Goal: Task Accomplishment & Management: Manage account settings

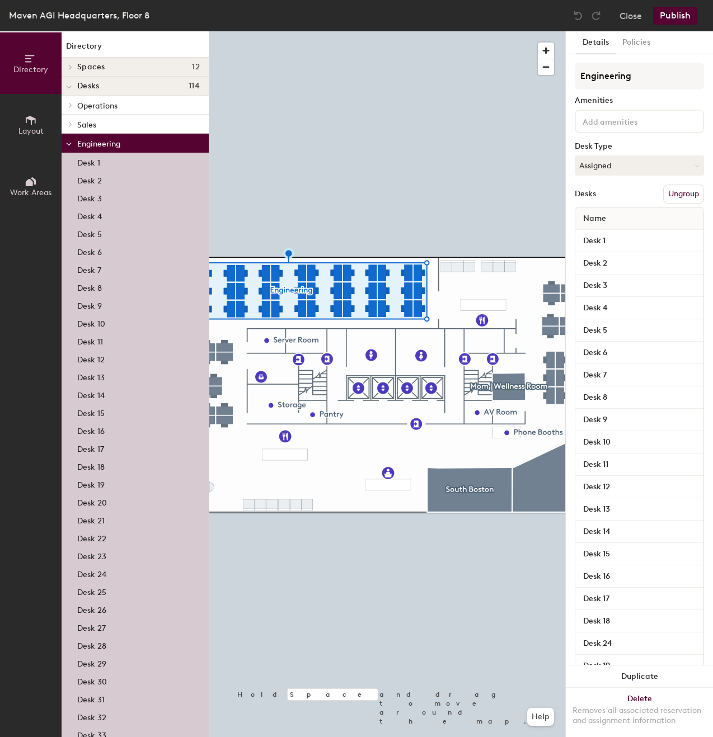
click at [680, 193] on button "Ungroup" at bounding box center [683, 194] width 41 height 19
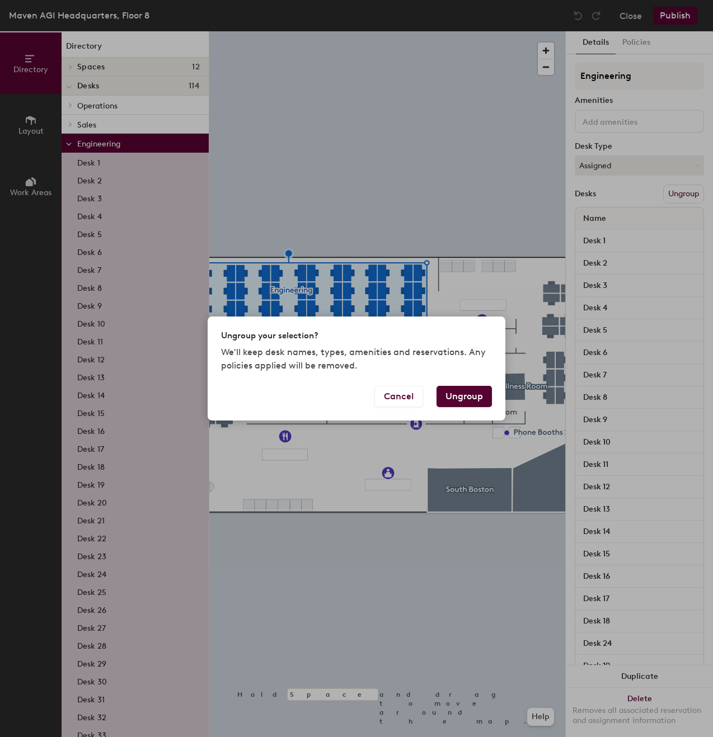
click at [458, 393] on button "Ungroup" at bounding box center [463, 396] width 55 height 21
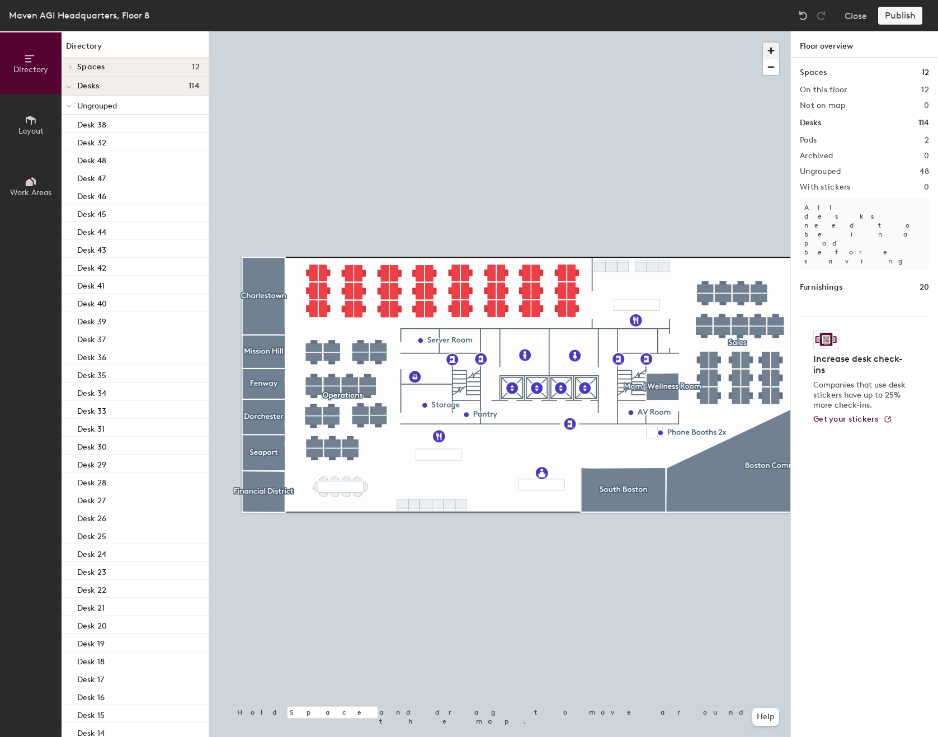
click at [712, 49] on span "button" at bounding box center [771, 51] width 16 height 16
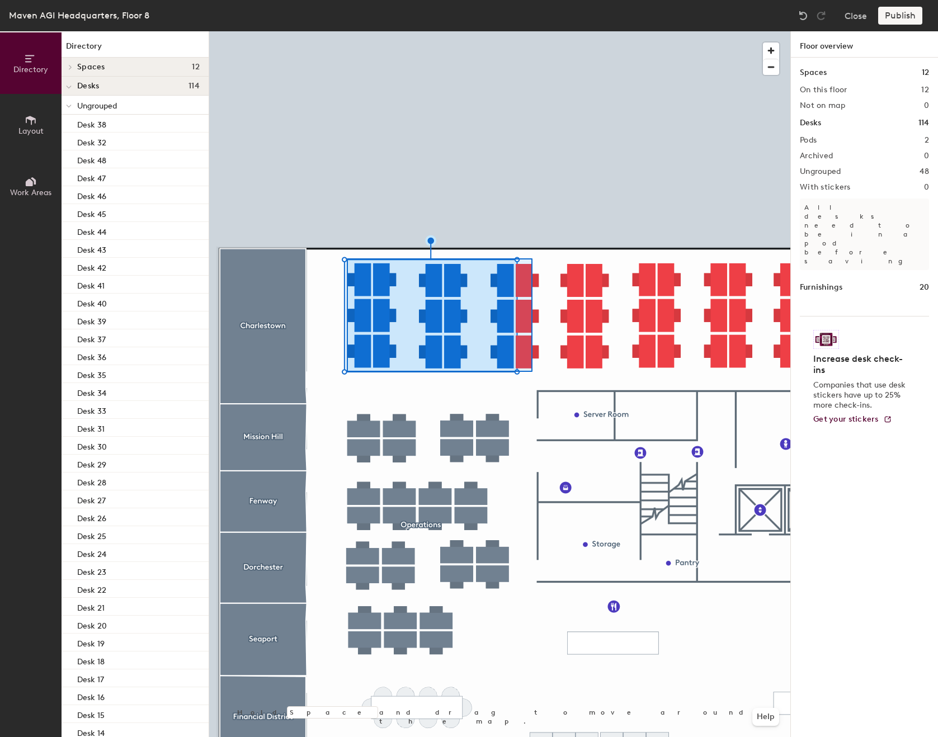
click at [347, 31] on div at bounding box center [499, 31] width 581 height 0
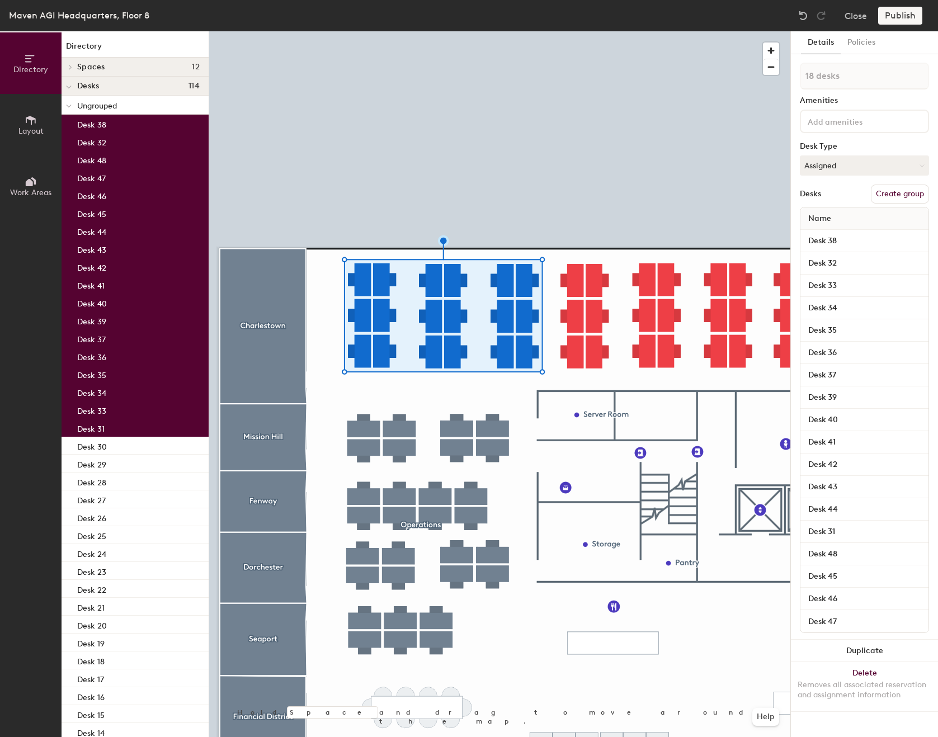
click at [712, 200] on button "Create group" at bounding box center [900, 194] width 58 height 19
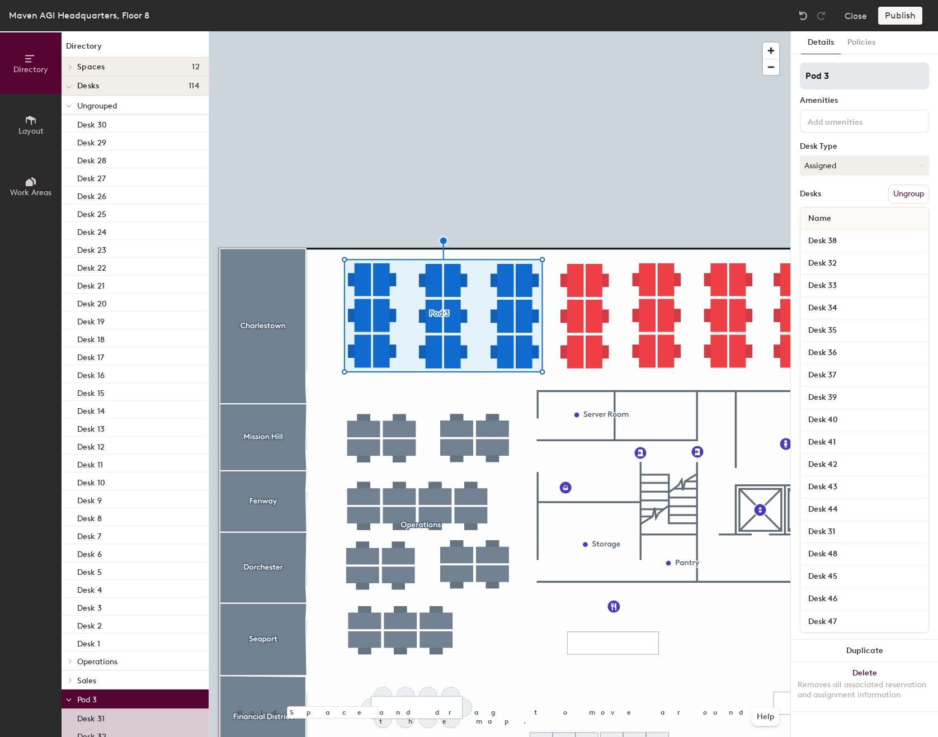
click at [712, 75] on input "Pod 3" at bounding box center [864, 76] width 129 height 27
type input "Engineering"
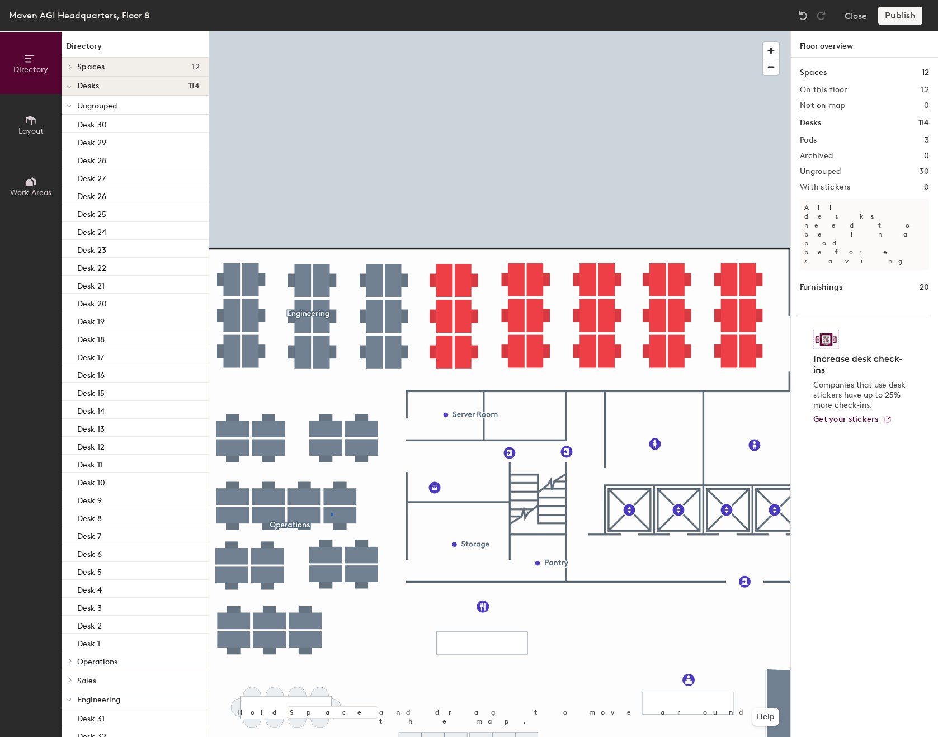
click at [331, 31] on div at bounding box center [499, 31] width 581 height 0
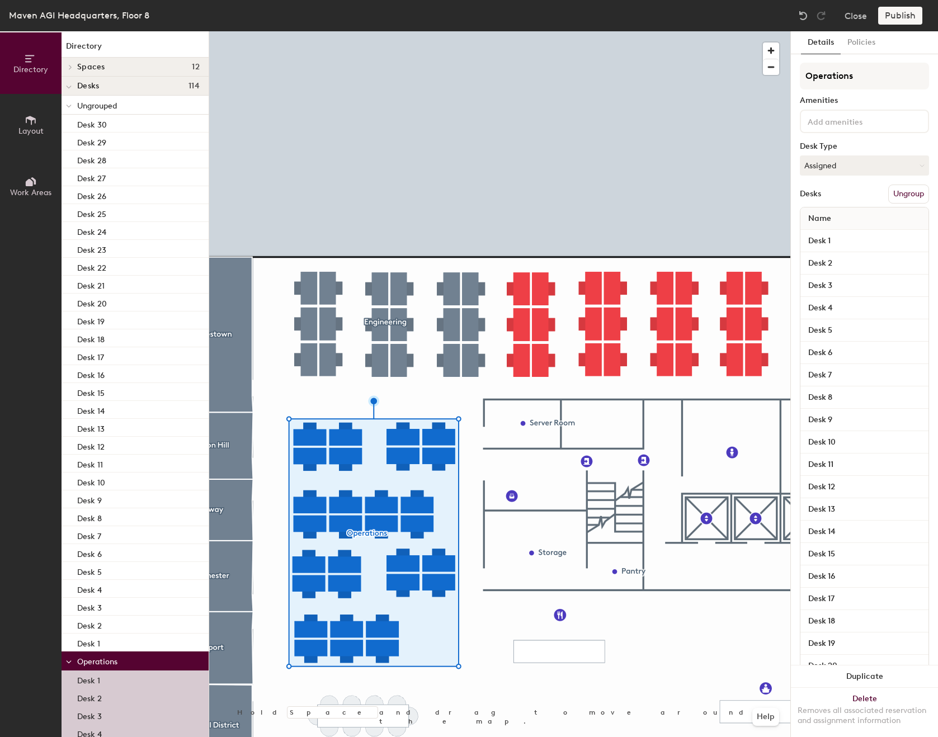
click at [712, 194] on button "Ungroup" at bounding box center [908, 194] width 41 height 19
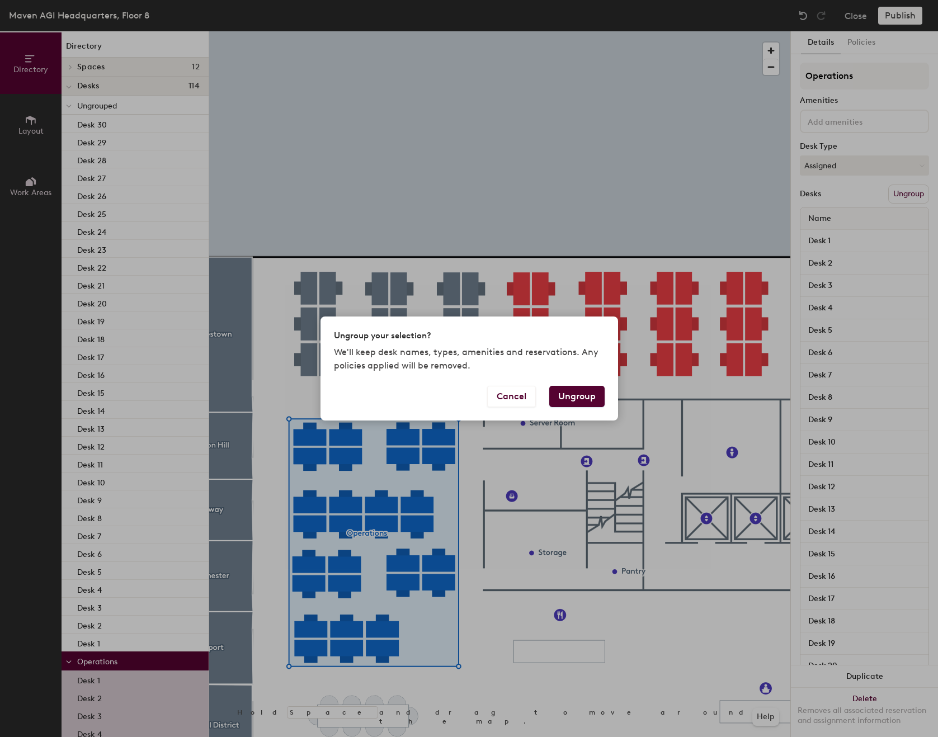
click at [579, 393] on button "Ungroup" at bounding box center [576, 396] width 55 height 21
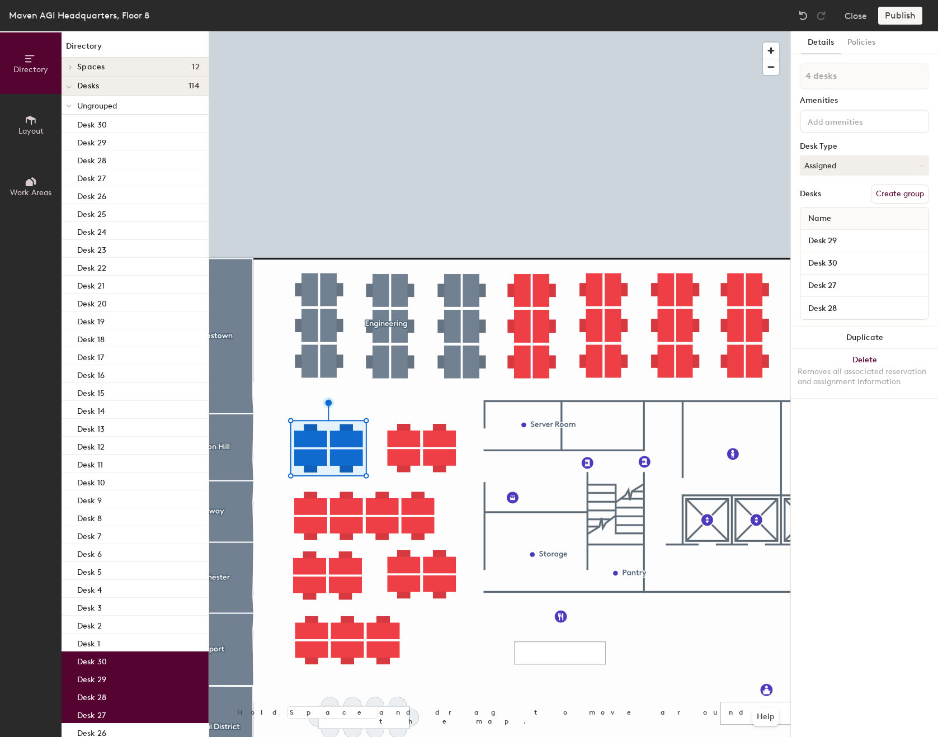
click at [712, 196] on button "Create group" at bounding box center [900, 194] width 58 height 19
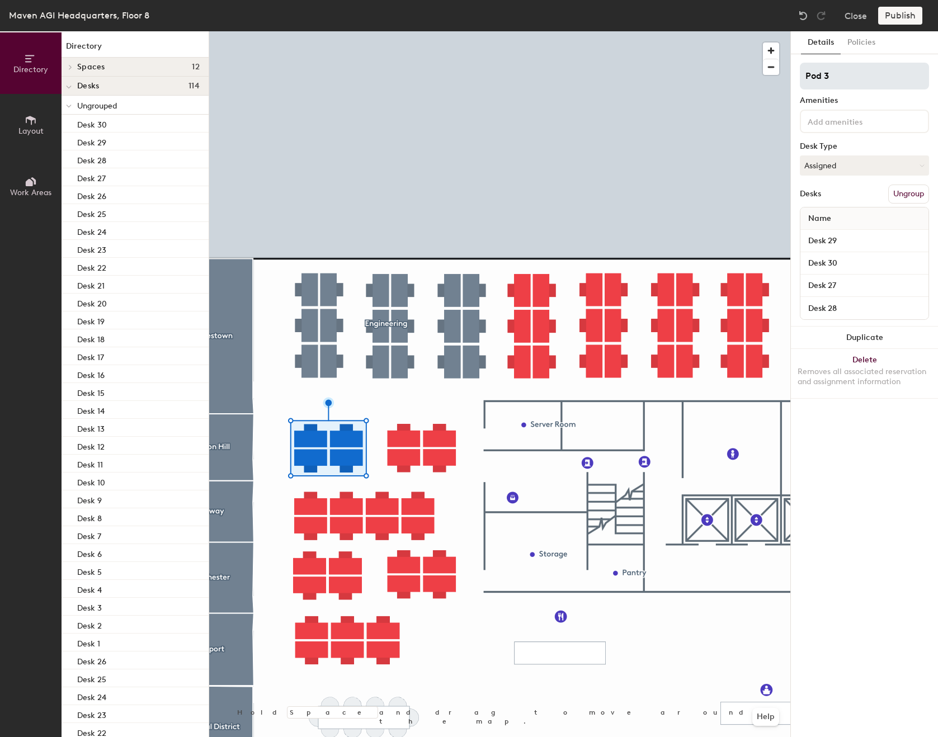
click at [712, 76] on input "Pod 3" at bounding box center [864, 76] width 129 height 27
type input "Marketing"
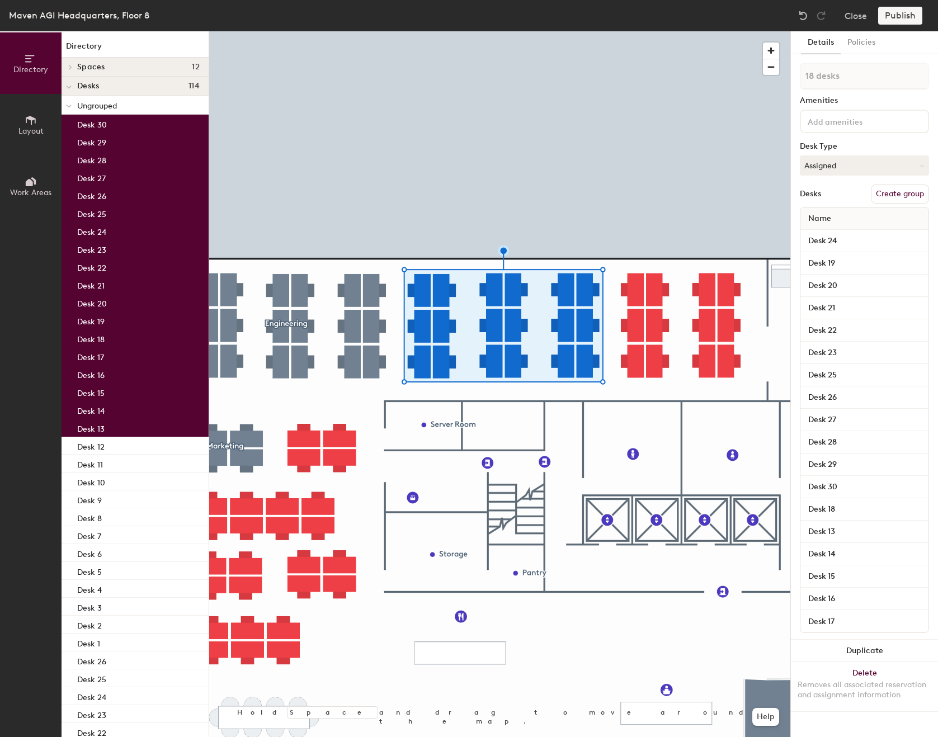
click at [712, 192] on button "Create group" at bounding box center [900, 194] width 58 height 19
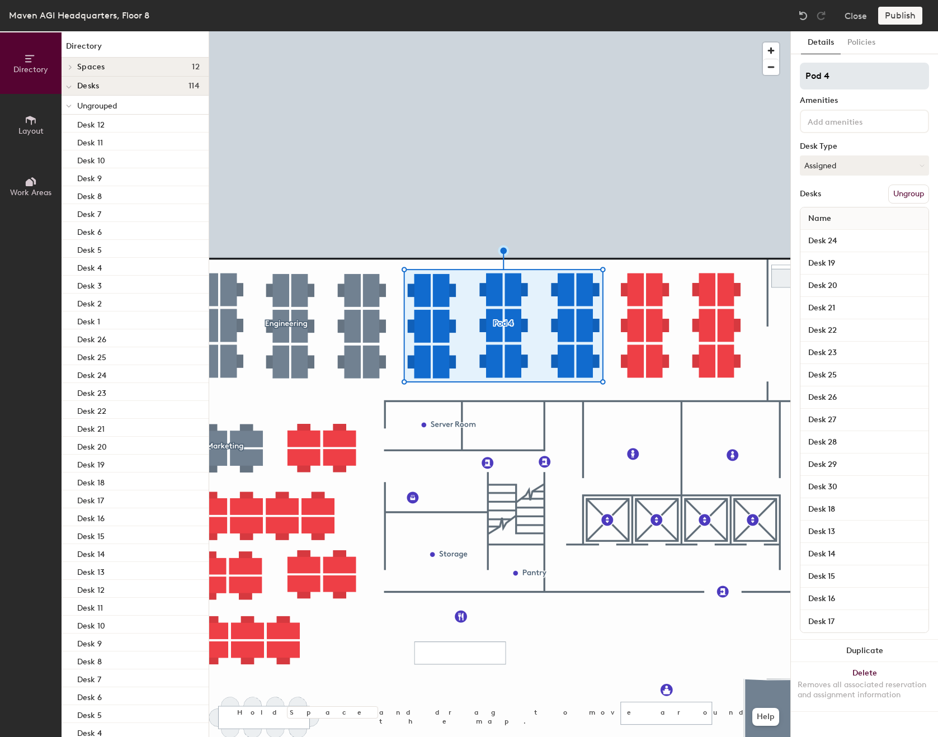
click at [712, 67] on input "Pod 4" at bounding box center [864, 76] width 129 height 27
click at [712, 74] on input "Pod 4" at bounding box center [864, 76] width 129 height 27
type input "Product"
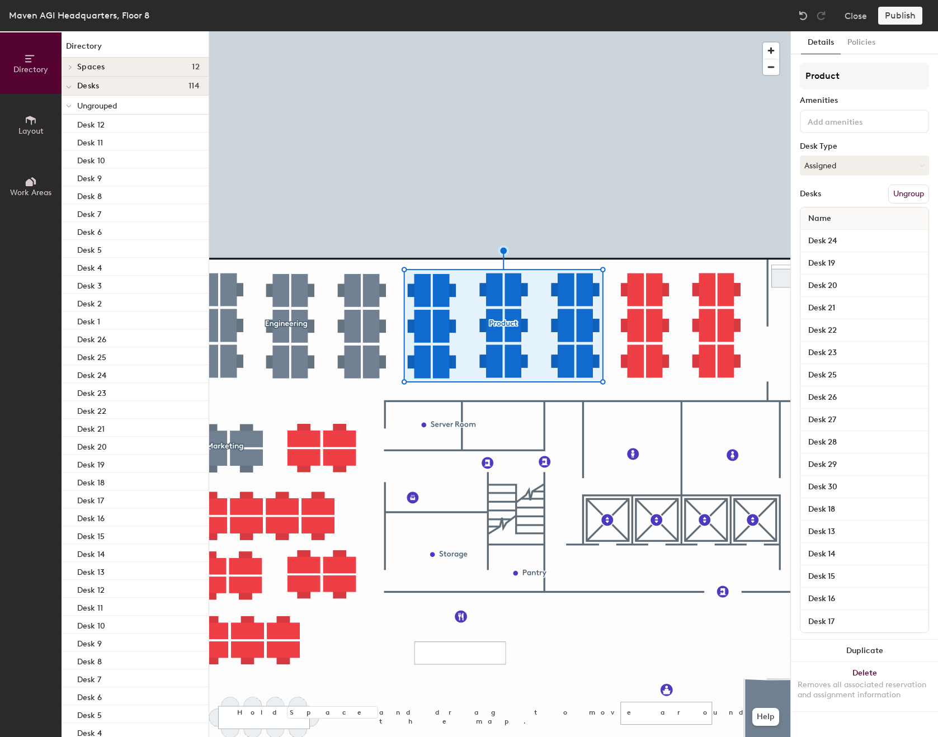
click at [712, 197] on button "Ungroup" at bounding box center [908, 194] width 41 height 19
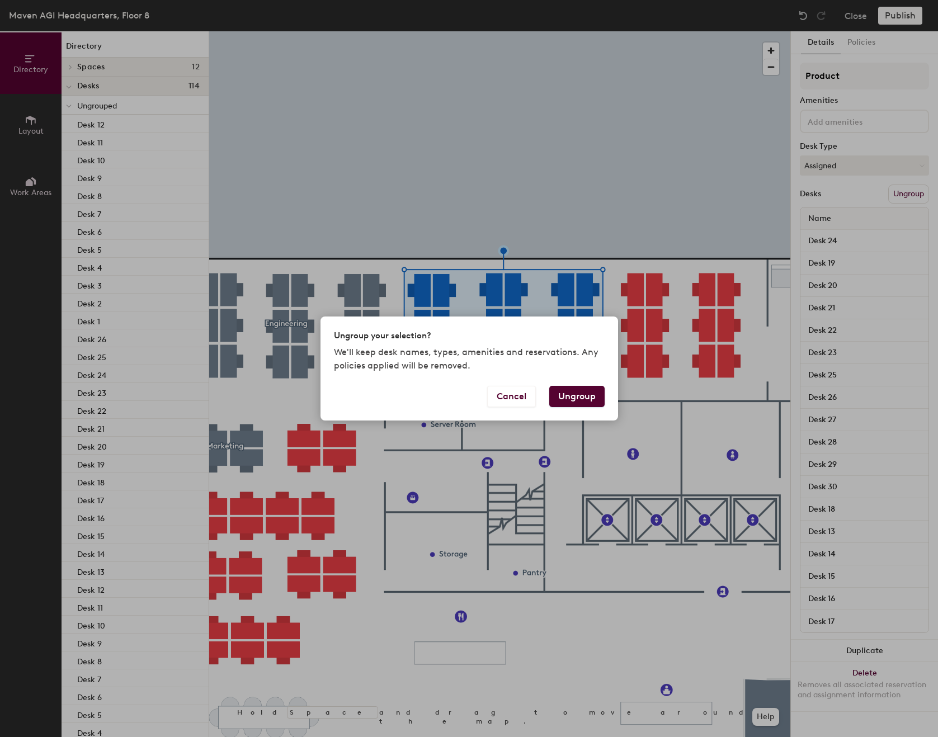
click at [583, 386] on button "Ungroup" at bounding box center [576, 396] width 55 height 21
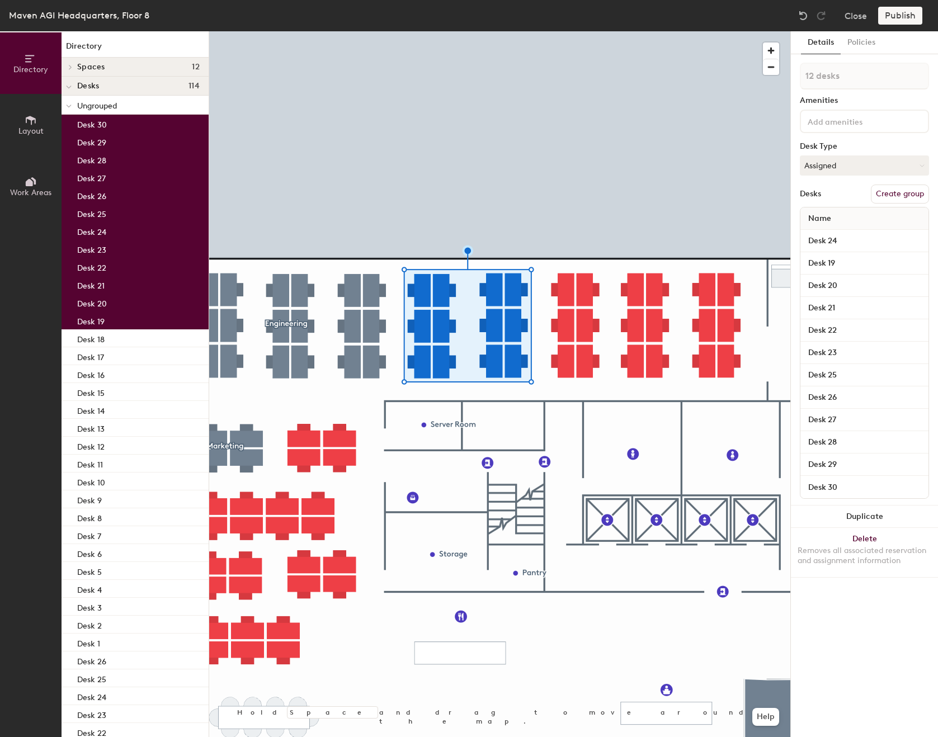
click at [712, 191] on button "Create group" at bounding box center [900, 194] width 58 height 19
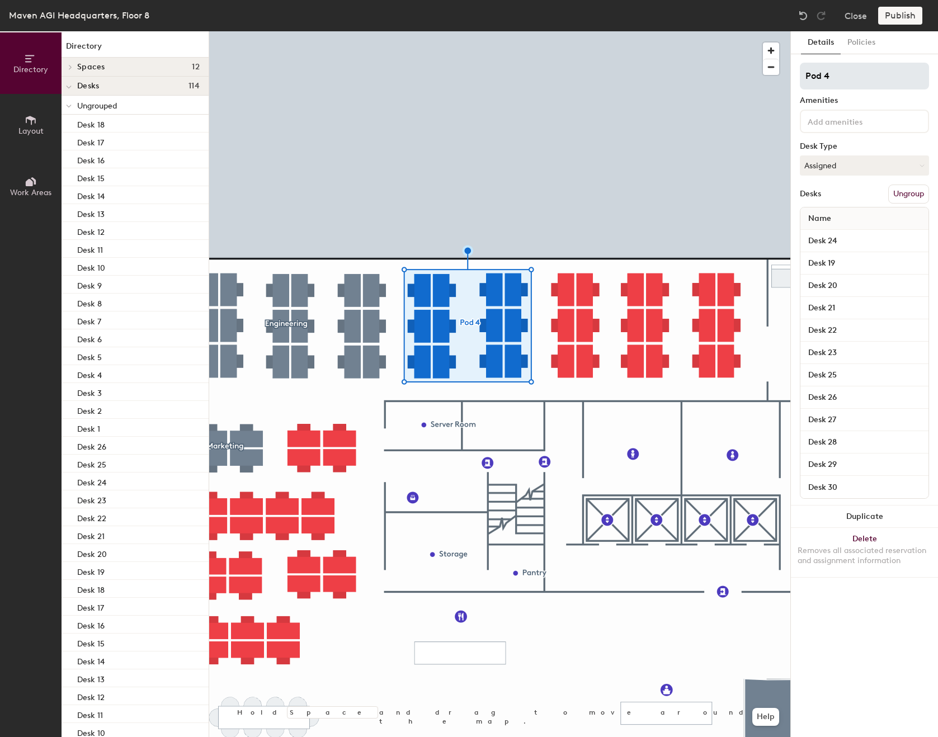
click at [712, 83] on input "Pod 4" at bounding box center [864, 76] width 129 height 27
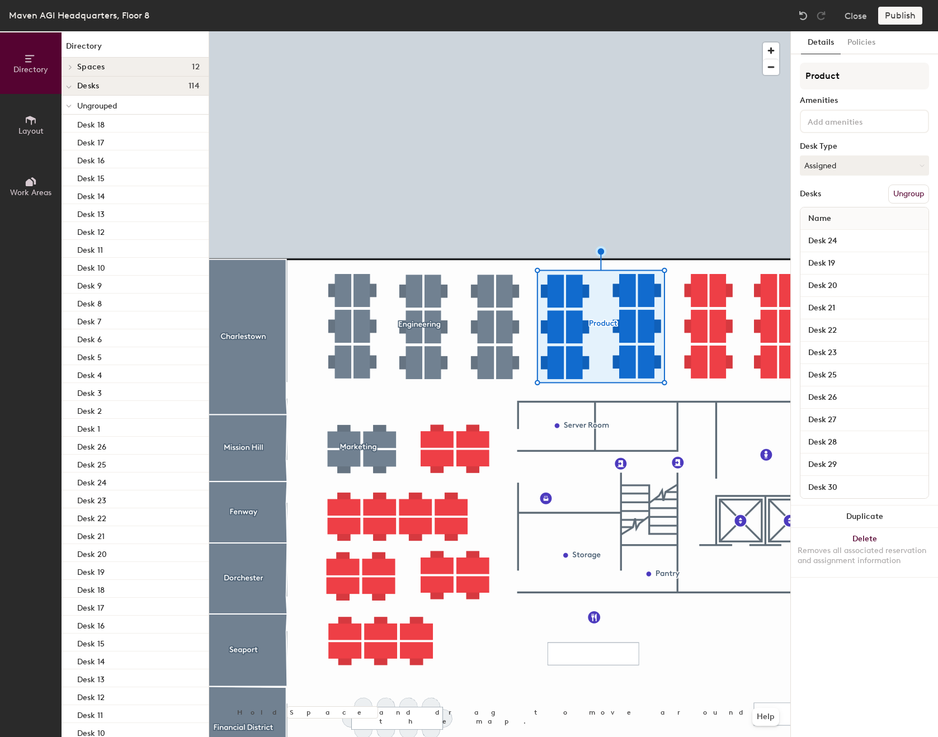
type input "Product"
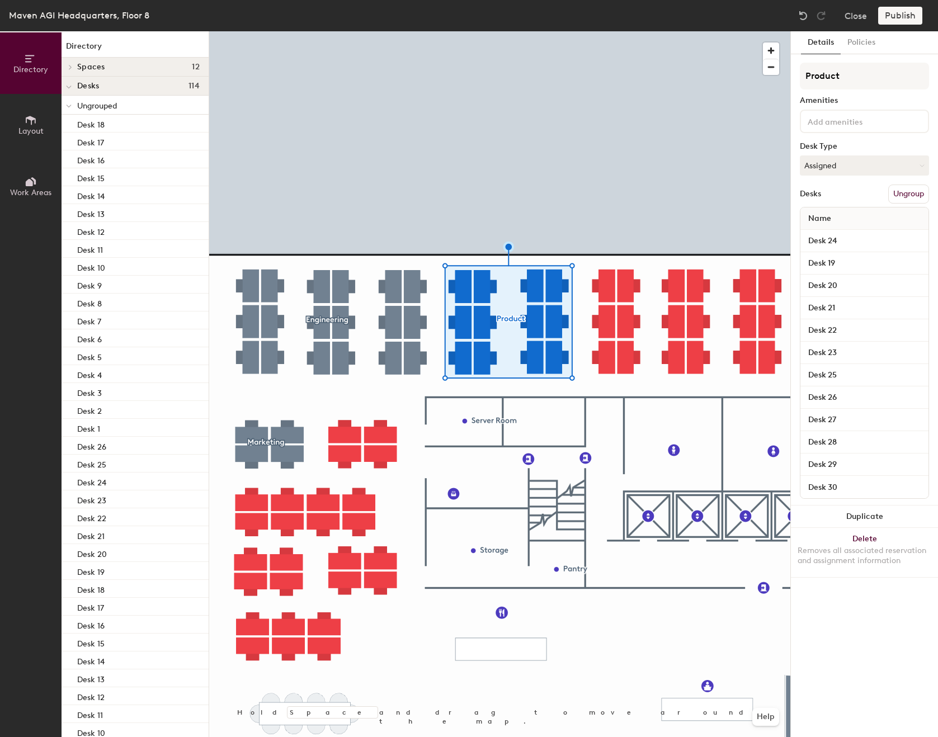
click at [712, 196] on button "Ungroup" at bounding box center [908, 194] width 41 height 19
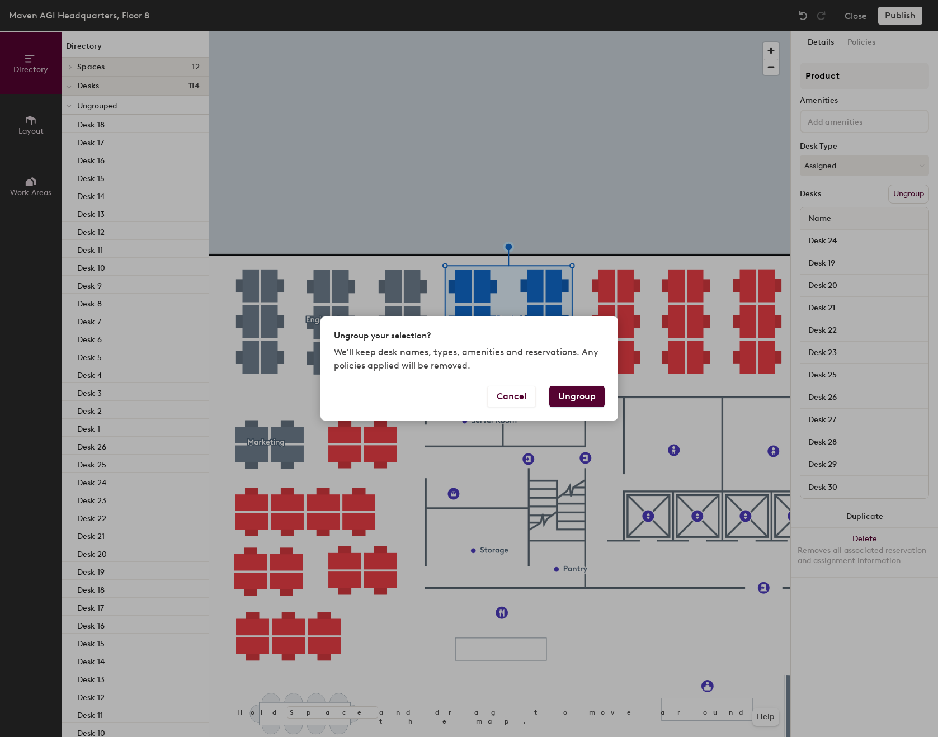
click at [578, 398] on button "Ungroup" at bounding box center [576, 396] width 55 height 21
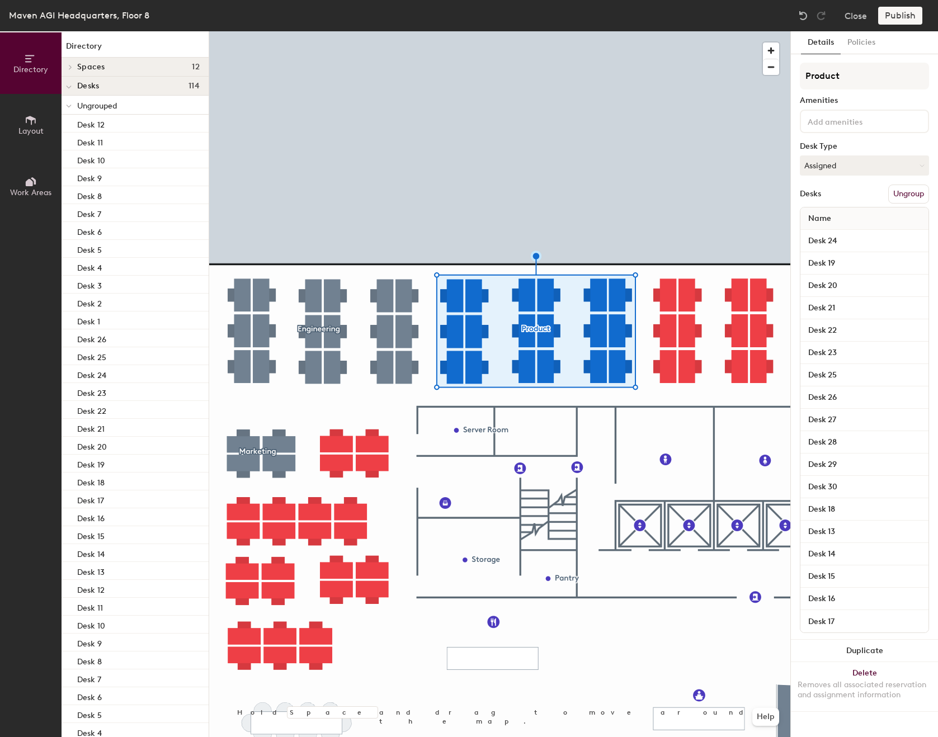
click at [908, 196] on button "Ungroup" at bounding box center [908, 194] width 41 height 19
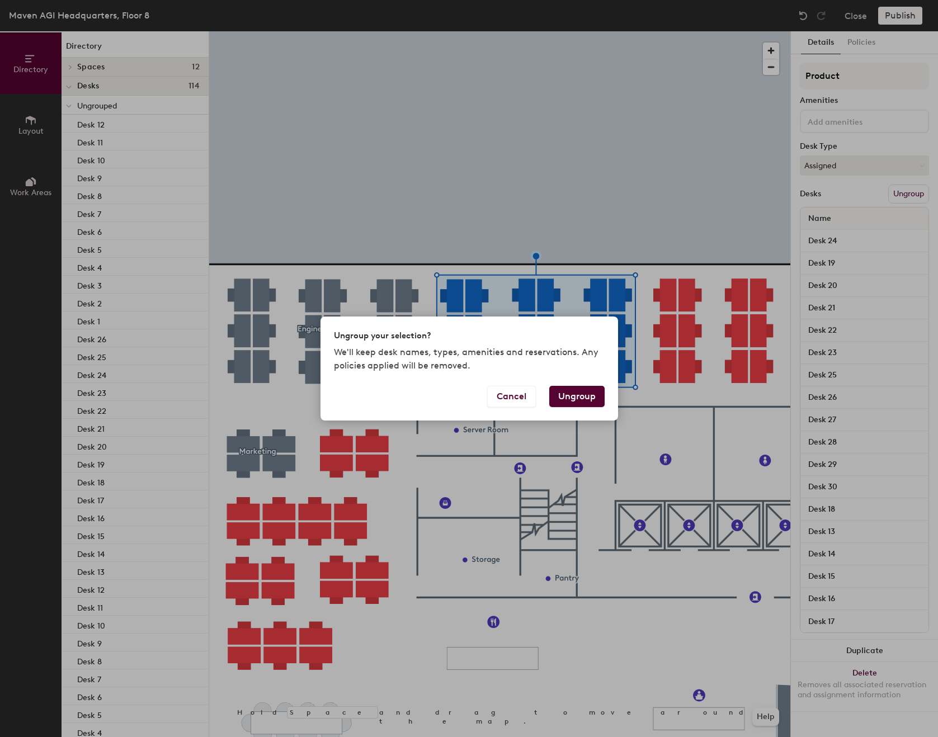
drag, startPoint x: 567, startPoint y: 398, endPoint x: 558, endPoint y: 397, distance: 9.1
click at [558, 397] on button "Ungroup" at bounding box center [576, 396] width 55 height 21
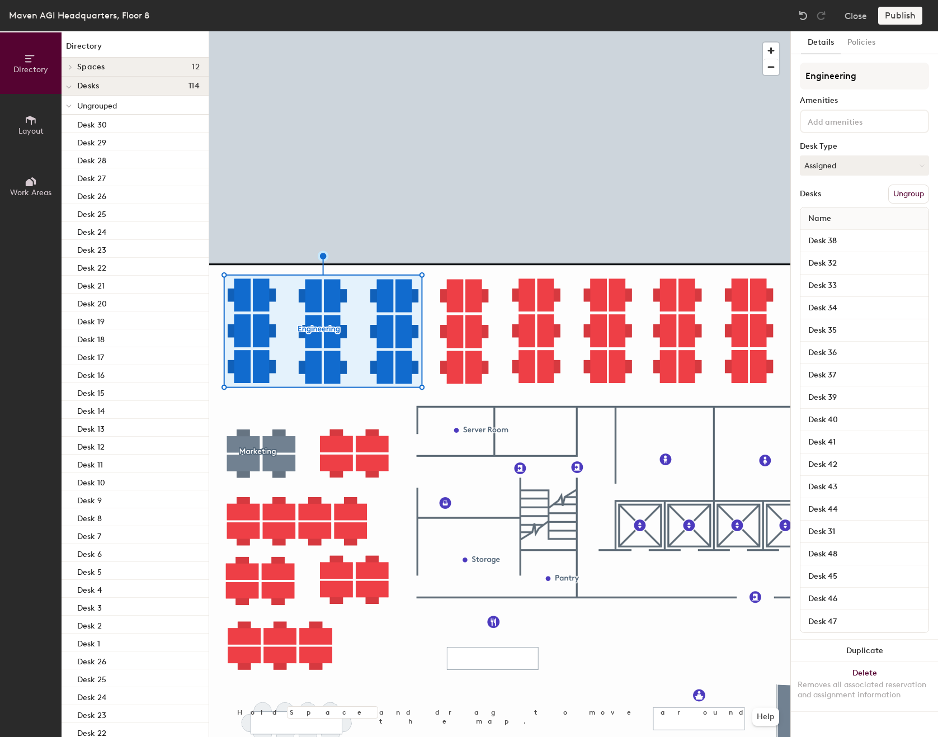
click at [897, 195] on button "Ungroup" at bounding box center [908, 194] width 41 height 19
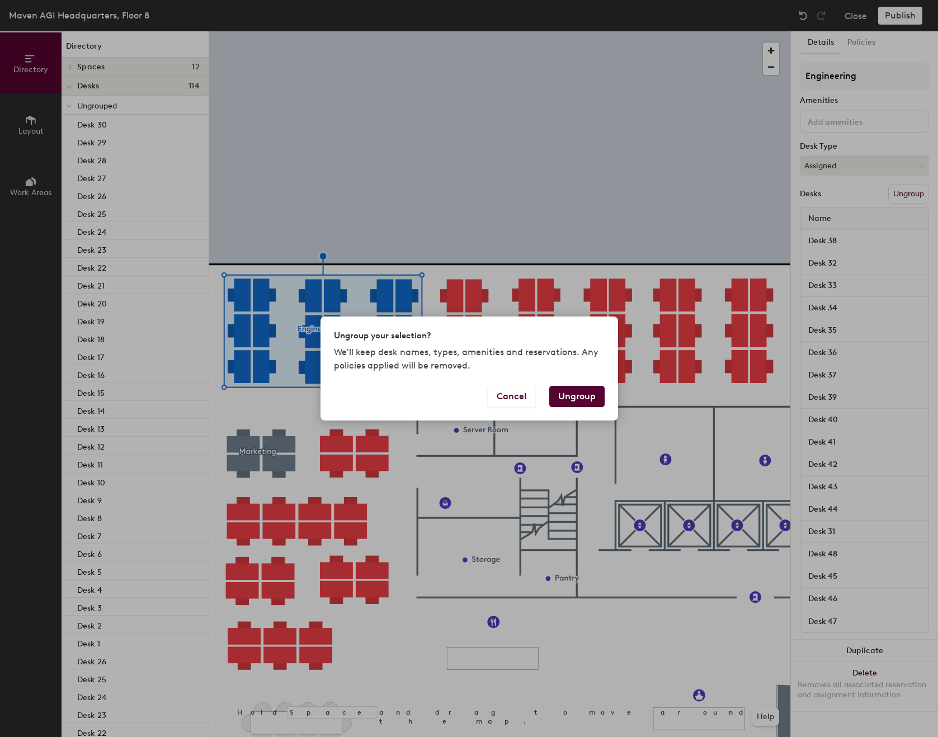
click at [580, 399] on button "Ungroup" at bounding box center [576, 396] width 55 height 21
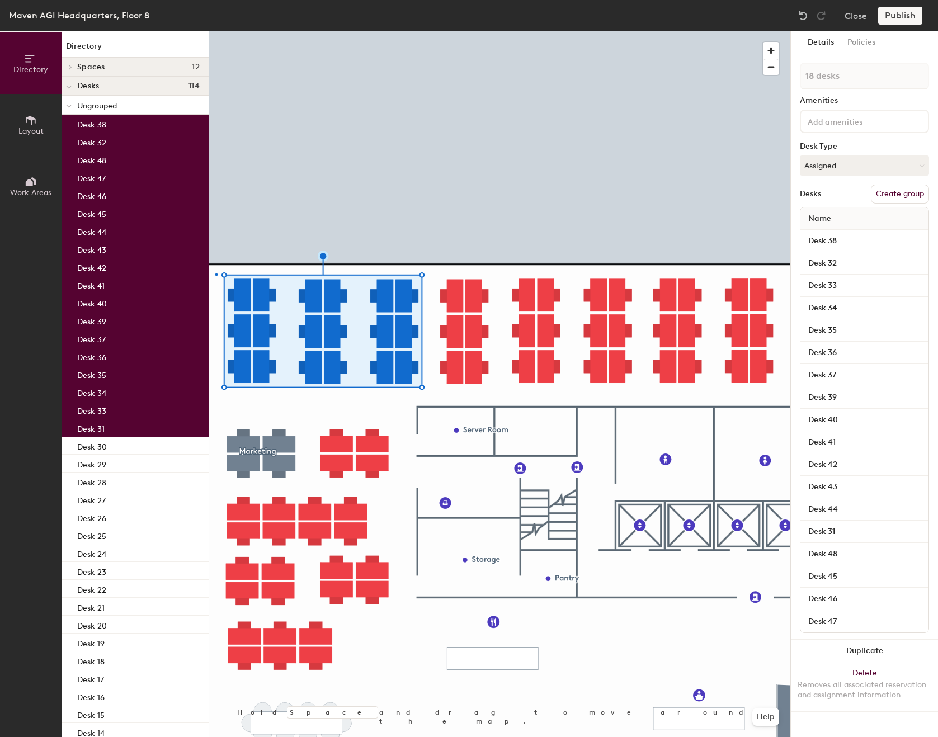
click at [216, 31] on div at bounding box center [499, 31] width 581 height 0
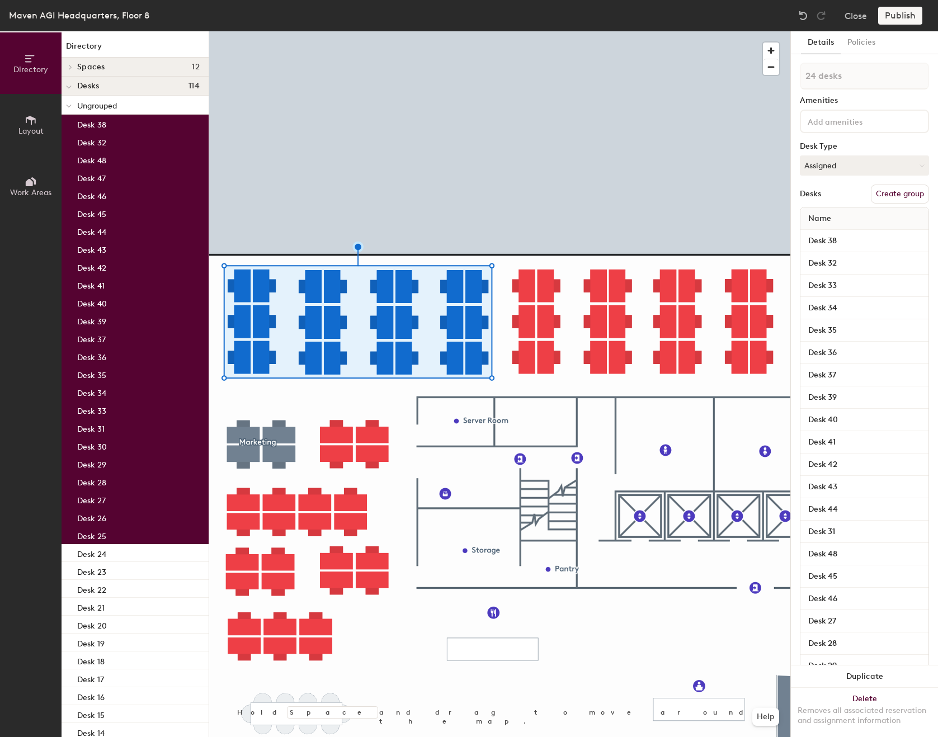
click at [883, 195] on button "Create group" at bounding box center [900, 194] width 58 height 19
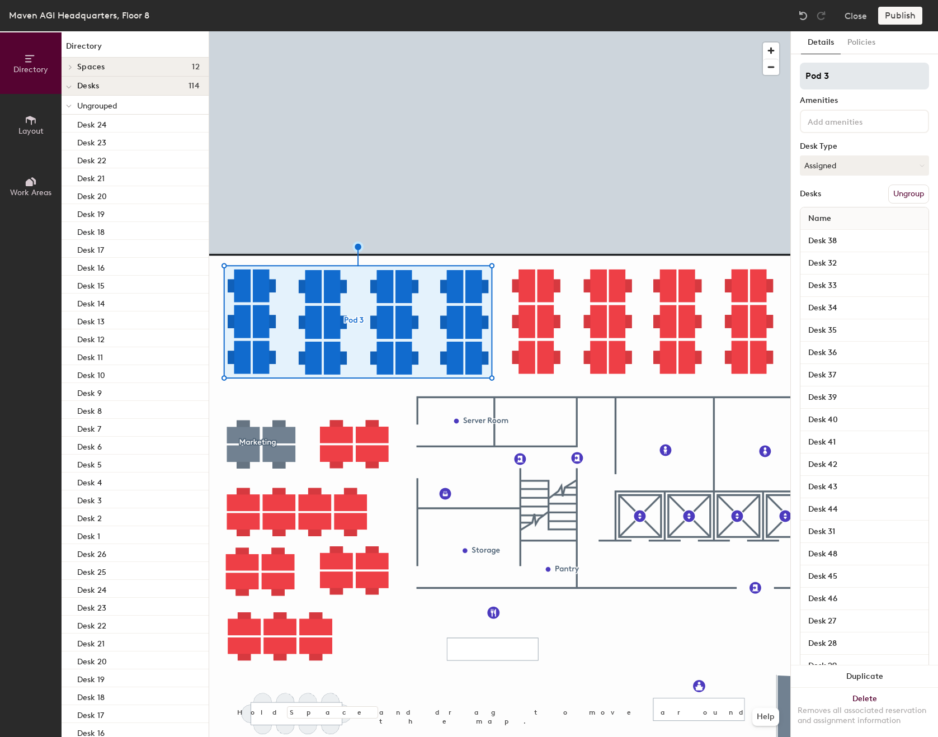
click at [823, 77] on input "Pod 3" at bounding box center [864, 76] width 129 height 27
type input "P"
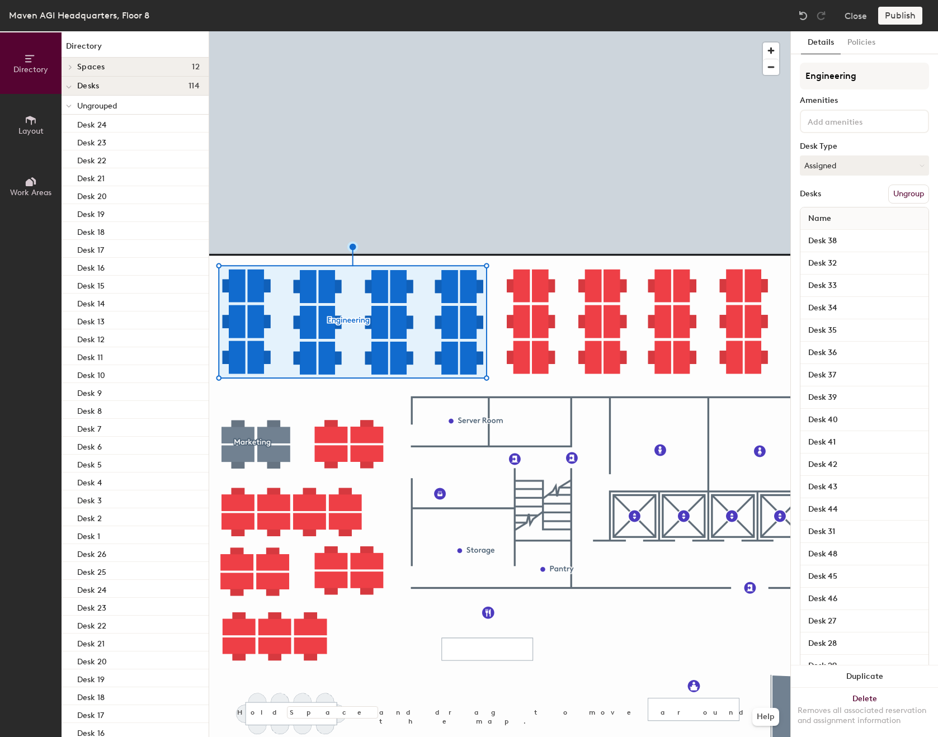
type input "Engineering"
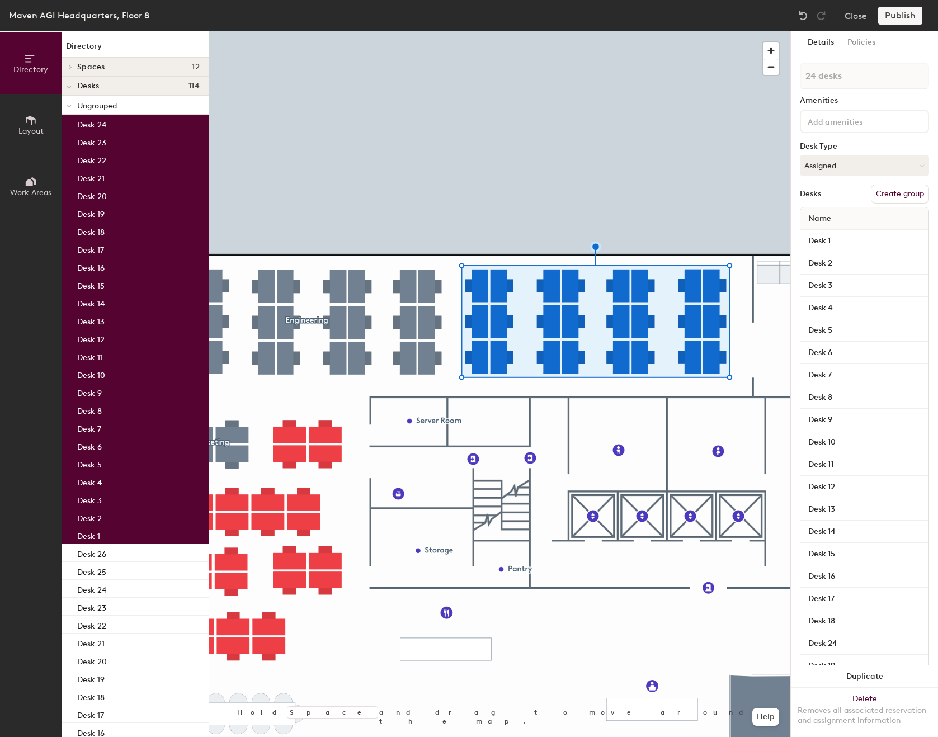
click at [904, 192] on button "Create group" at bounding box center [900, 194] width 58 height 19
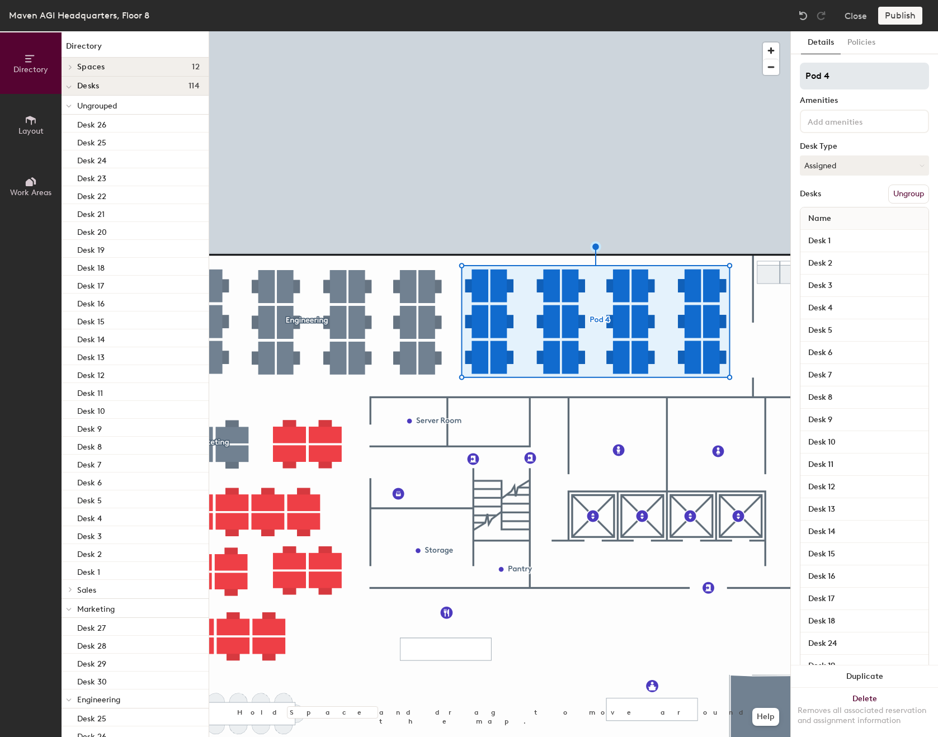
click at [847, 79] on input "Pod 4" at bounding box center [864, 76] width 129 height 27
drag, startPoint x: 855, startPoint y: 73, endPoint x: 862, endPoint y: 80, distance: 9.9
click at [856, 73] on input "Product UX CX" at bounding box center [864, 76] width 129 height 27
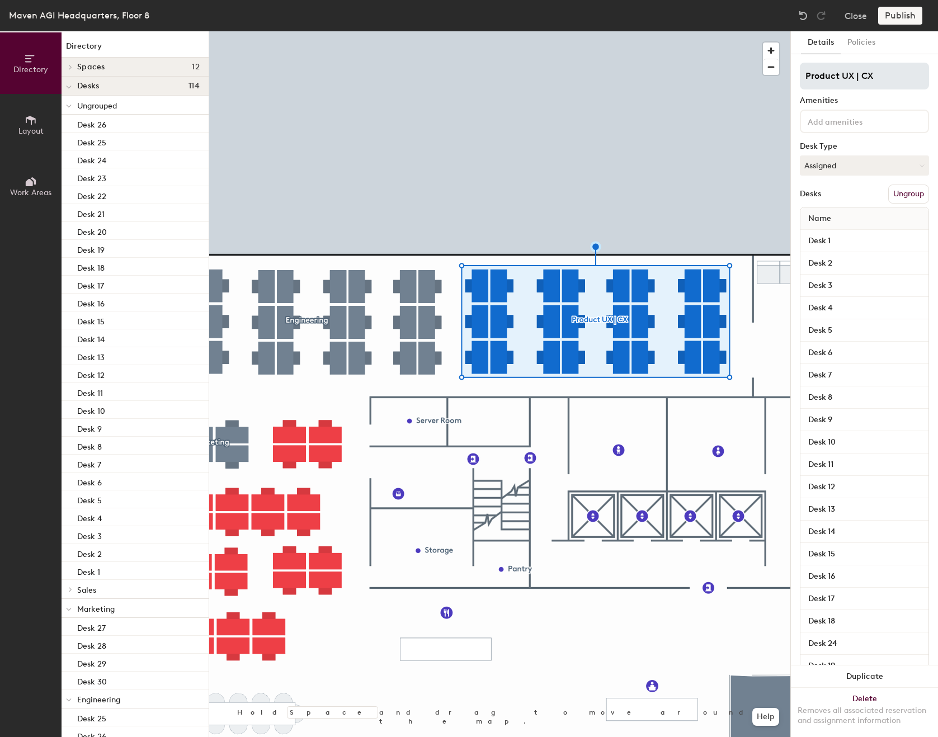
click at [861, 73] on input "Product UX | CX" at bounding box center [864, 76] width 129 height 27
type input "Product UX CX"
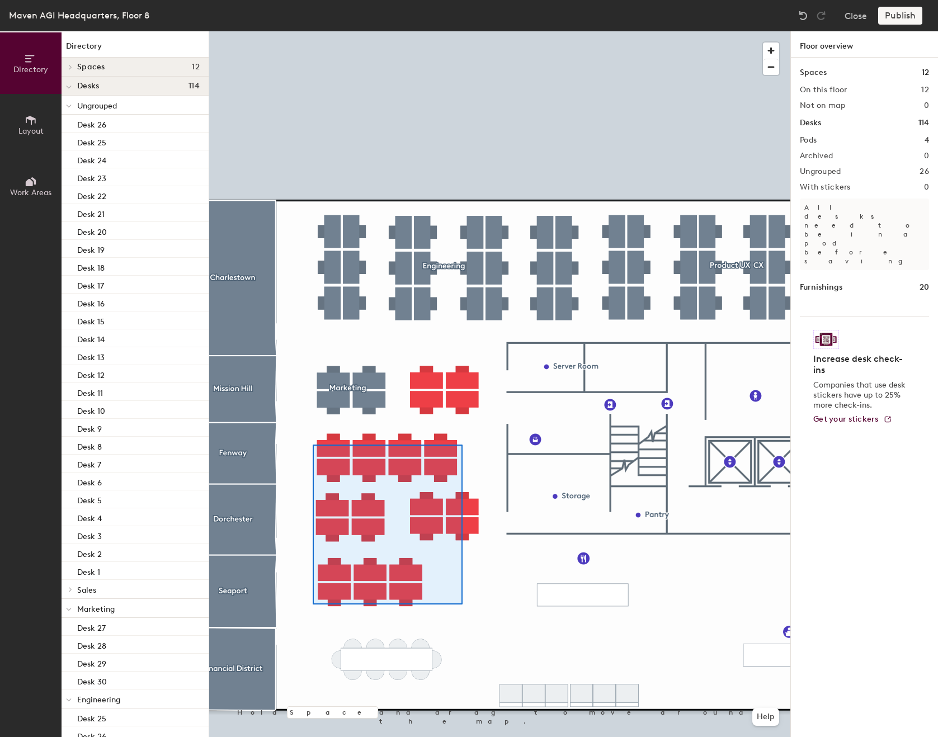
click at [313, 31] on div at bounding box center [499, 31] width 581 height 0
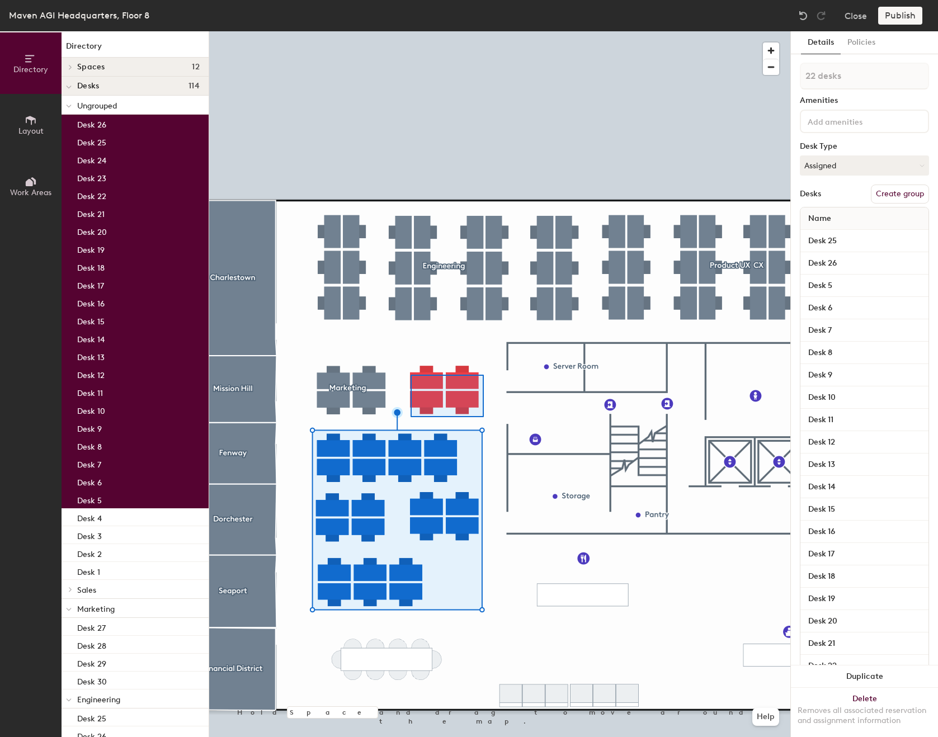
click at [411, 31] on div at bounding box center [499, 31] width 581 height 0
type input "4 desks"
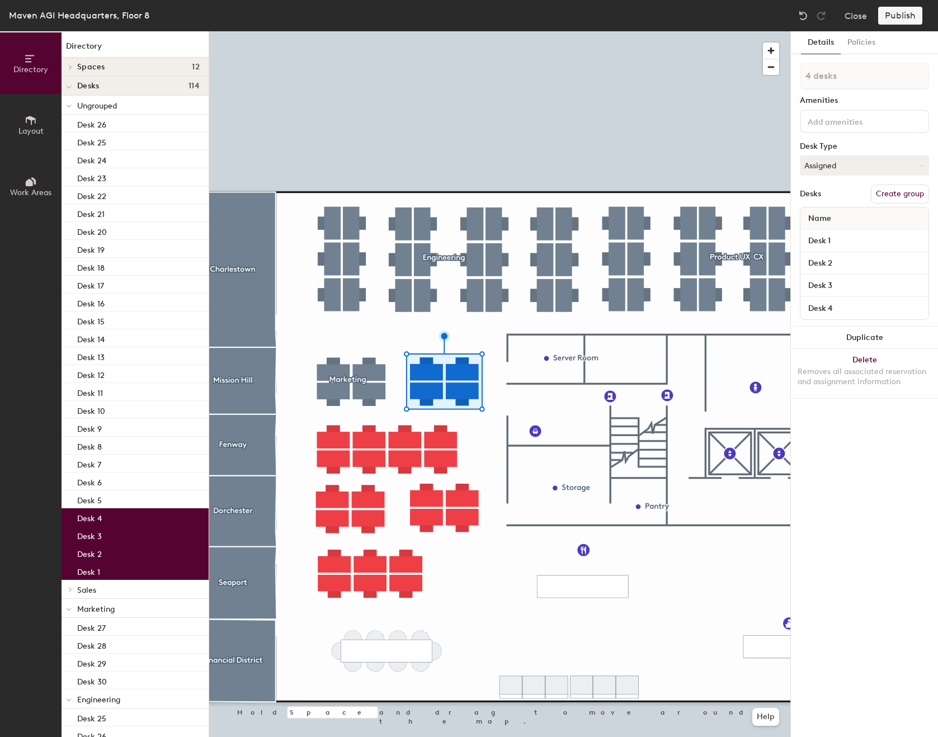
drag, startPoint x: 879, startPoint y: 190, endPoint x: 873, endPoint y: 191, distance: 5.7
click at [878, 190] on button "Create group" at bounding box center [900, 194] width 58 height 19
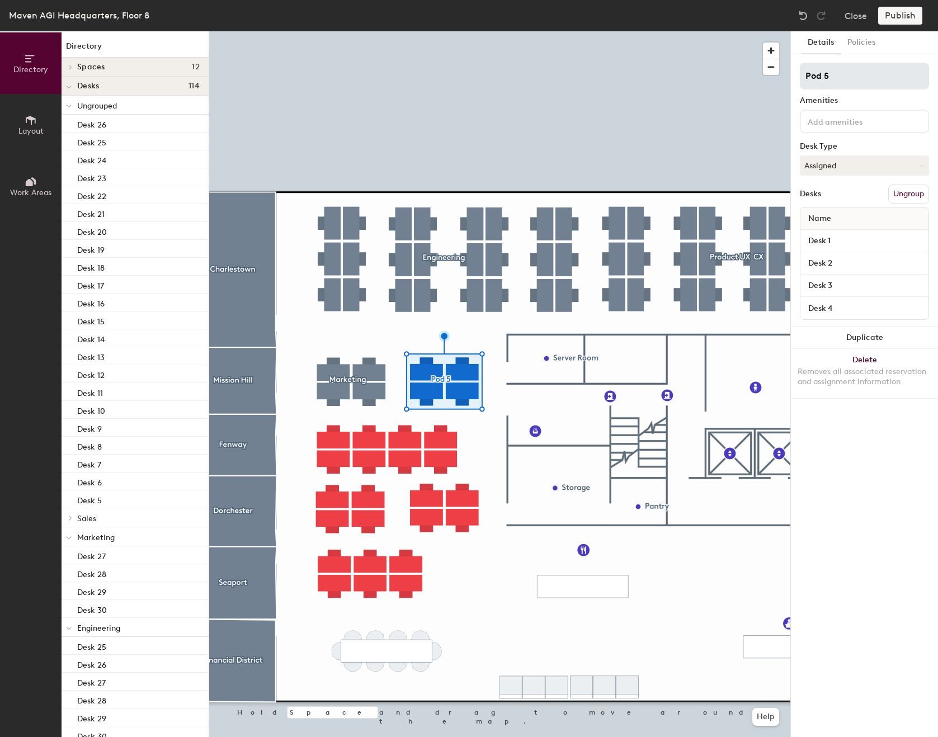
click at [832, 83] on input "Pod 5" at bounding box center [864, 76] width 129 height 27
type input "Tech"
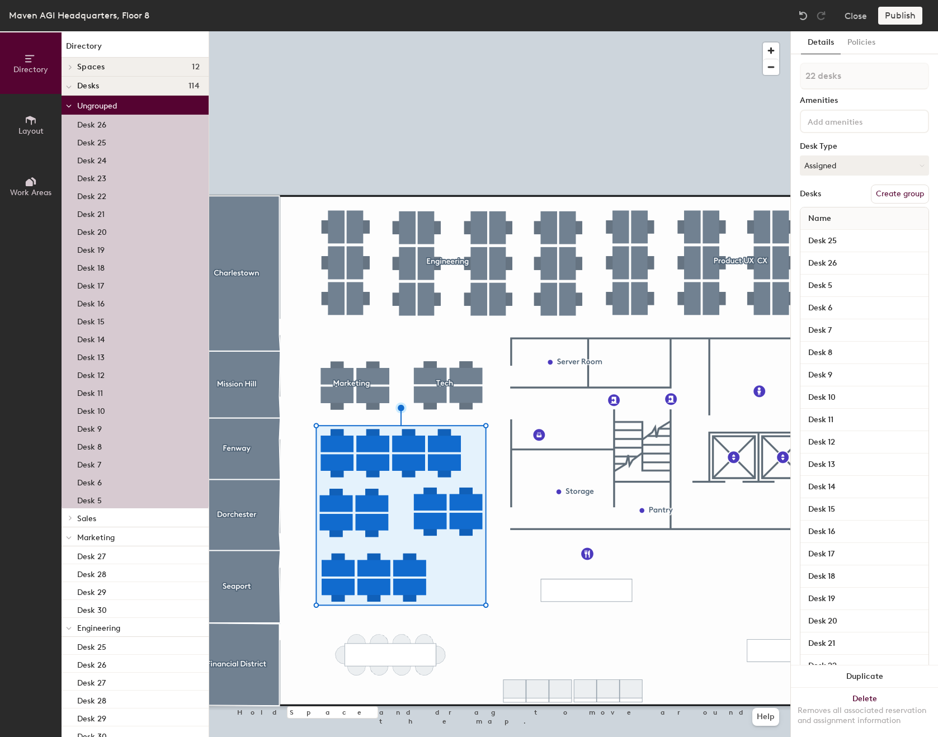
click at [894, 195] on button "Create group" at bounding box center [900, 194] width 58 height 19
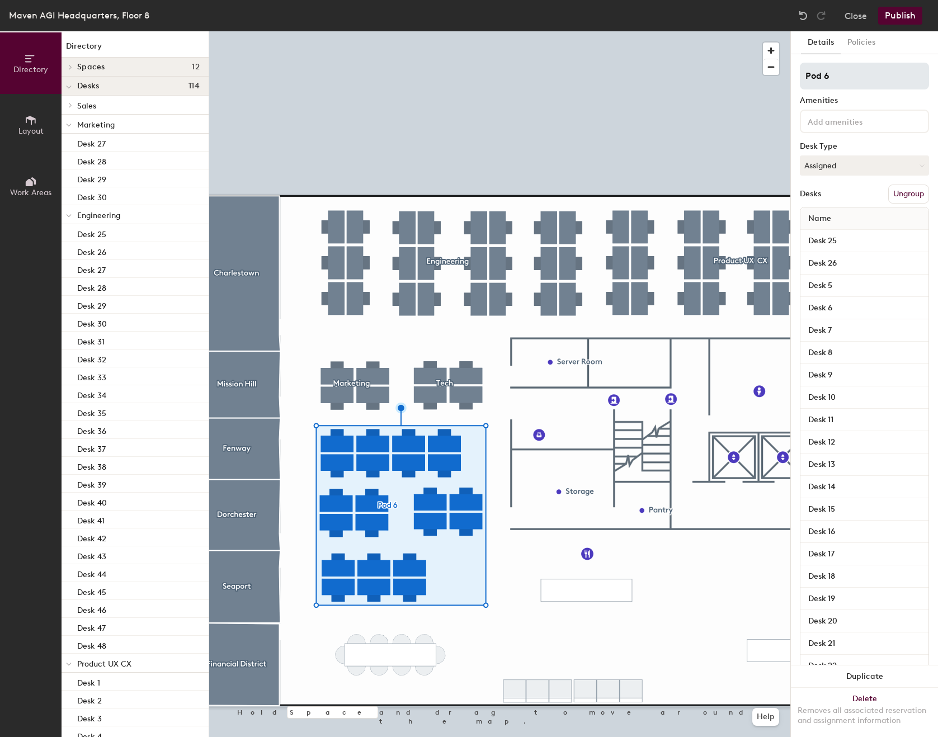
click at [835, 83] on input "Pod 6" at bounding box center [864, 76] width 129 height 27
type input "Operations"
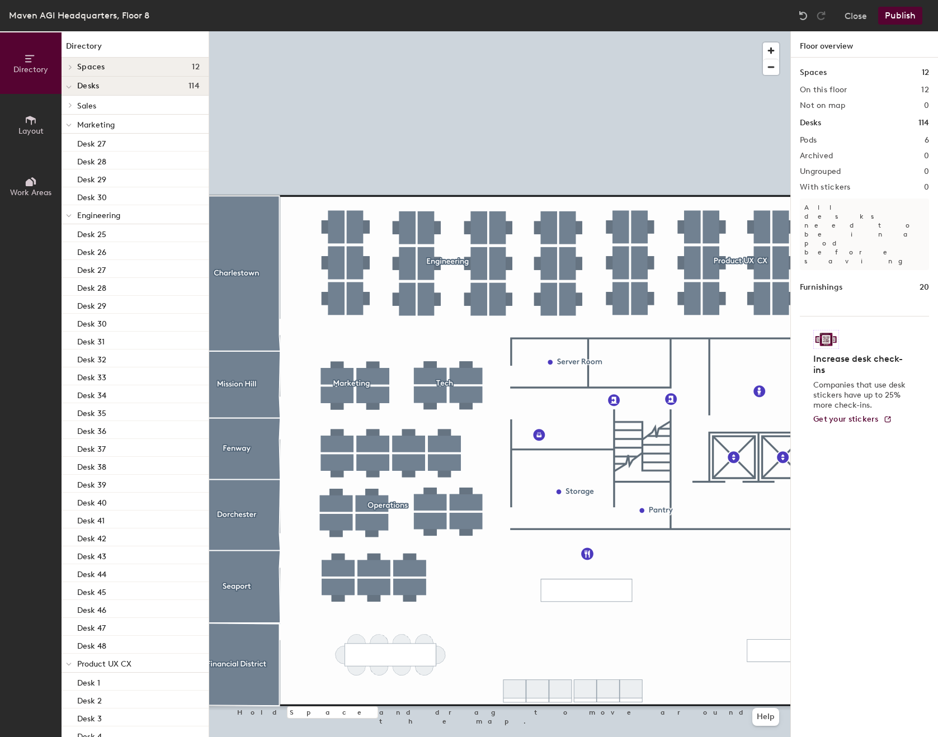
click at [902, 19] on button "Publish" at bounding box center [900, 16] width 44 height 18
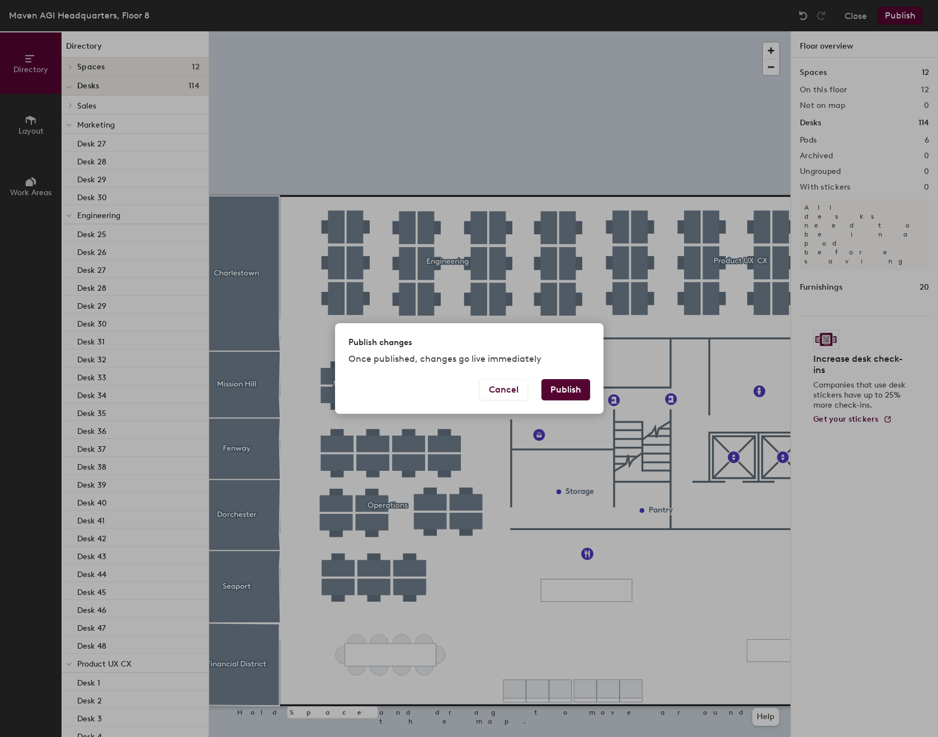
click at [571, 393] on button "Publish" at bounding box center [565, 389] width 49 height 21
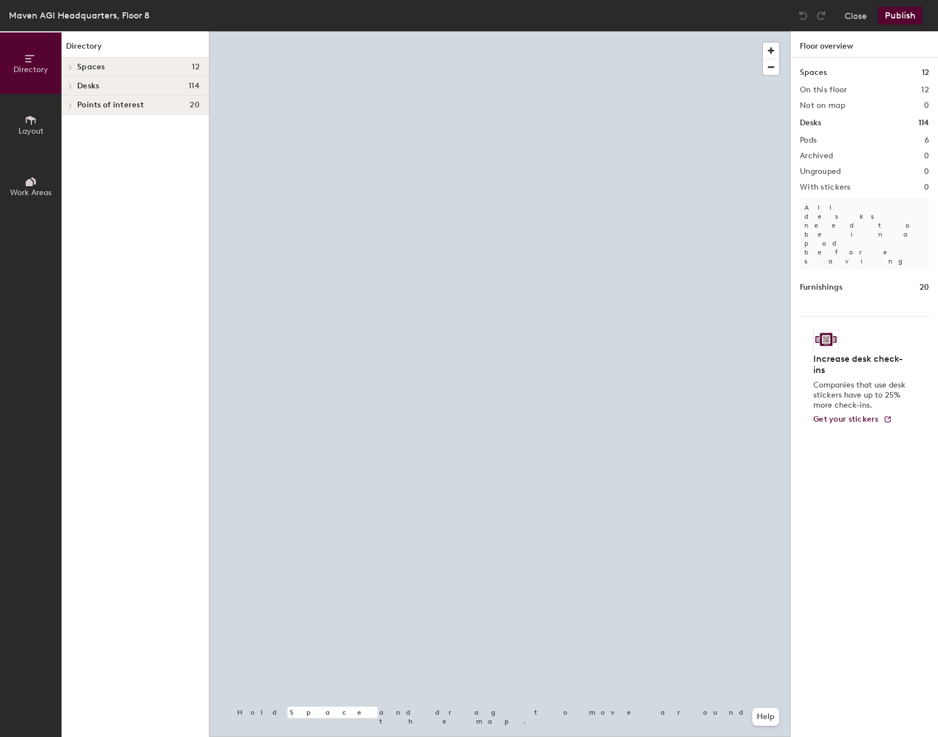
click at [41, 117] on button "Layout" at bounding box center [31, 125] width 62 height 62
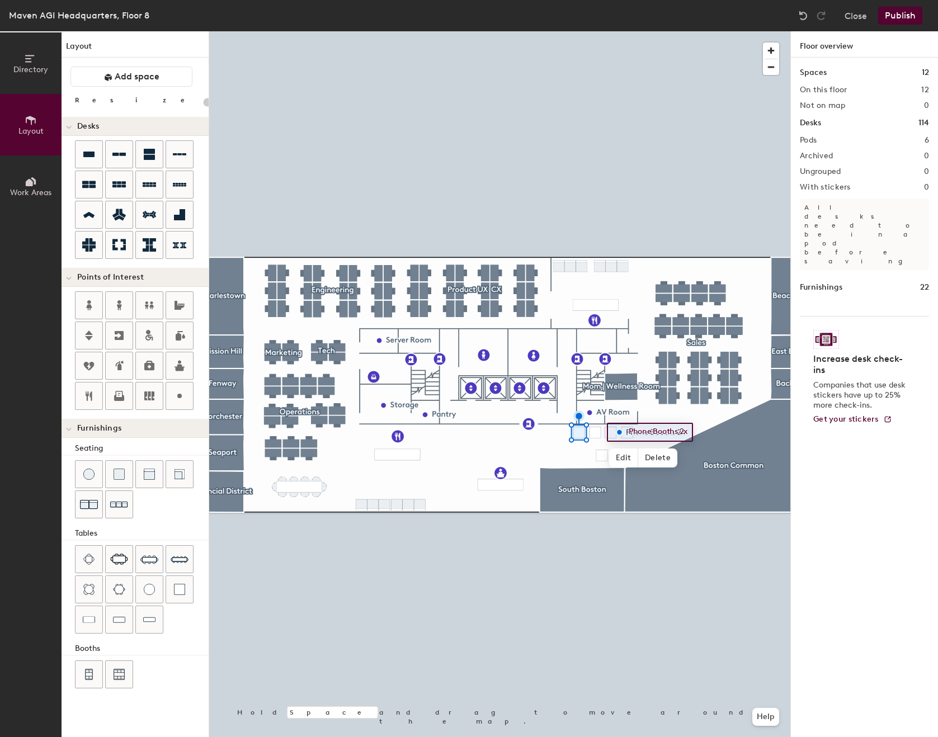
type input "20"
click at [623, 455] on span "Edit" at bounding box center [623, 458] width 29 height 19
type input "Phone Booths 4x"
click at [658, 461] on span "Done" at bounding box center [658, 458] width 33 height 19
click at [909, 15] on button "Publish" at bounding box center [900, 16] width 44 height 18
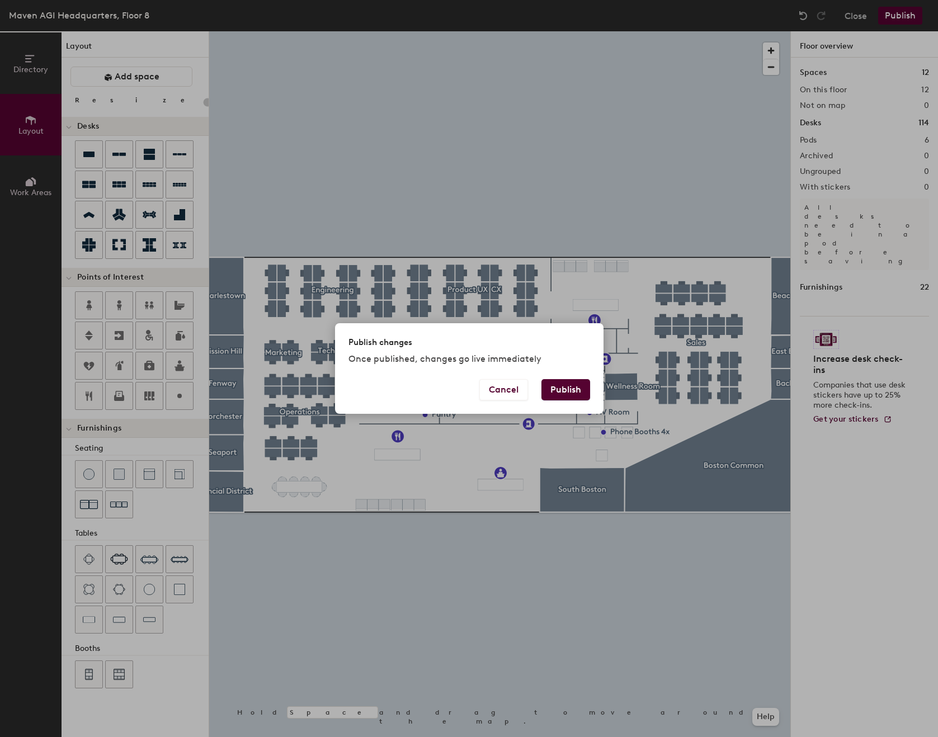
click at [565, 384] on button "Publish" at bounding box center [565, 389] width 49 height 21
type input "20"
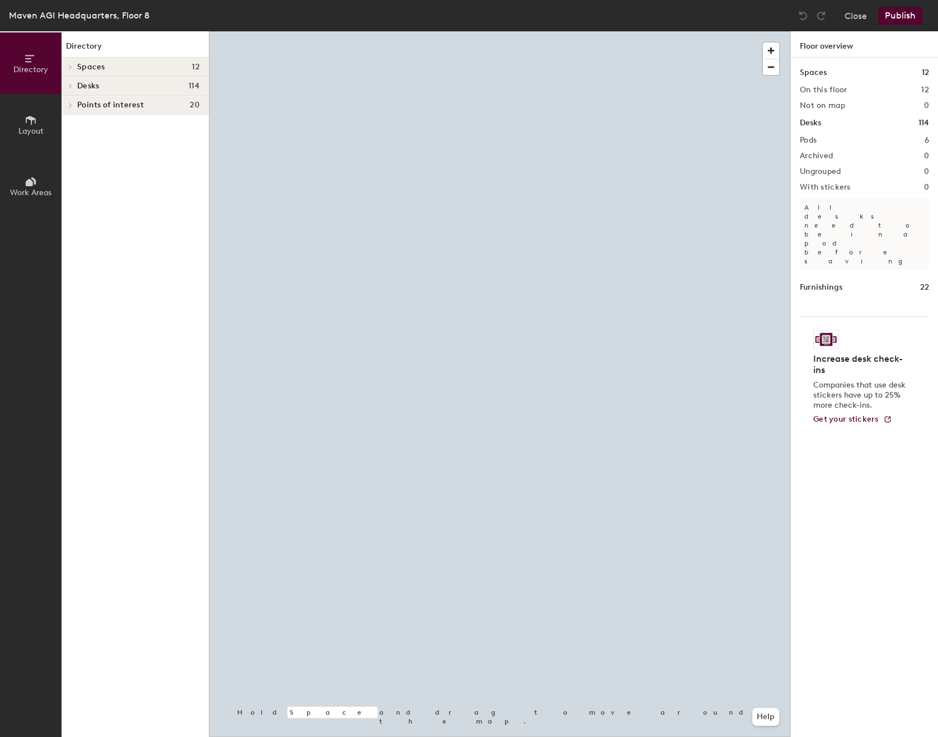
drag, startPoint x: 29, startPoint y: 120, endPoint x: 43, endPoint y: 132, distance: 18.6
click at [29, 121] on icon at bounding box center [31, 120] width 12 height 12
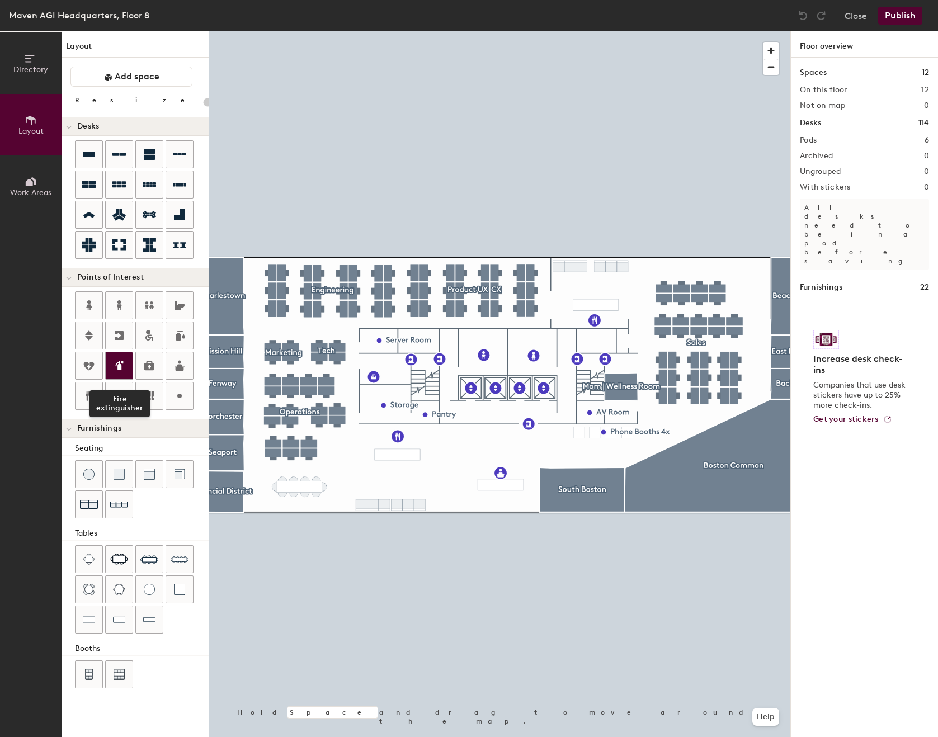
click at [124, 366] on icon at bounding box center [118, 365] width 13 height 13
click at [681, 352] on span "Done" at bounding box center [678, 351] width 33 height 19
drag, startPoint x: 82, startPoint y: 361, endPoint x: 89, endPoint y: 361, distance: 7.9
click at [82, 361] on div at bounding box center [89, 365] width 27 height 27
click at [669, 394] on span "Done" at bounding box center [664, 392] width 33 height 19
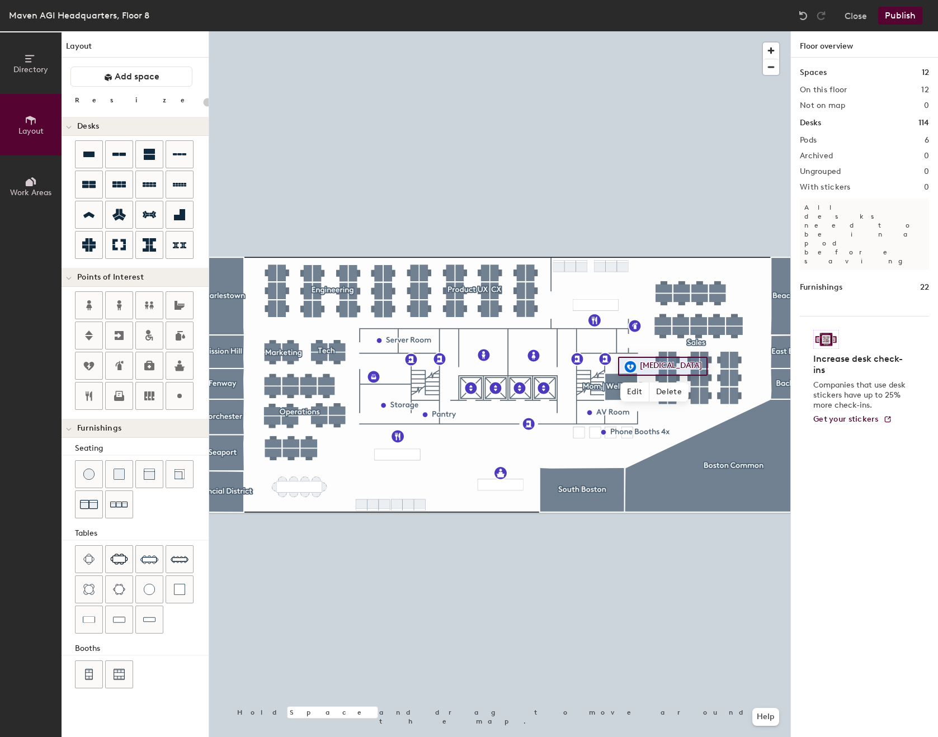
click at [884, 23] on button "Publish" at bounding box center [900, 16] width 44 height 18
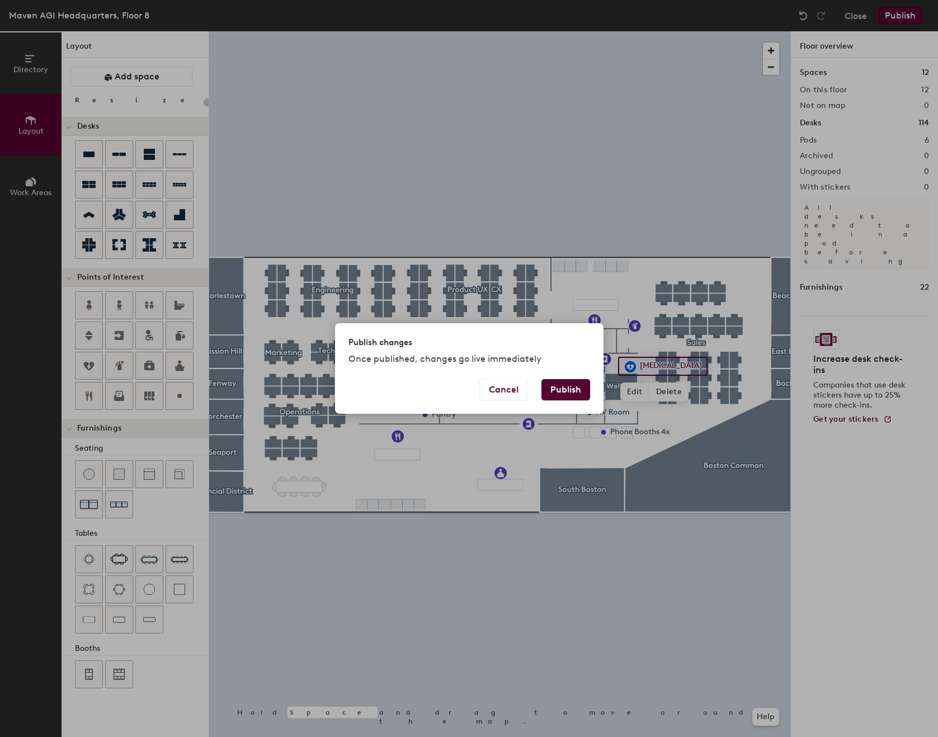
click at [560, 390] on button "Publish" at bounding box center [565, 389] width 49 height 21
type input "20"
